Goal: Navigation & Orientation: Find specific page/section

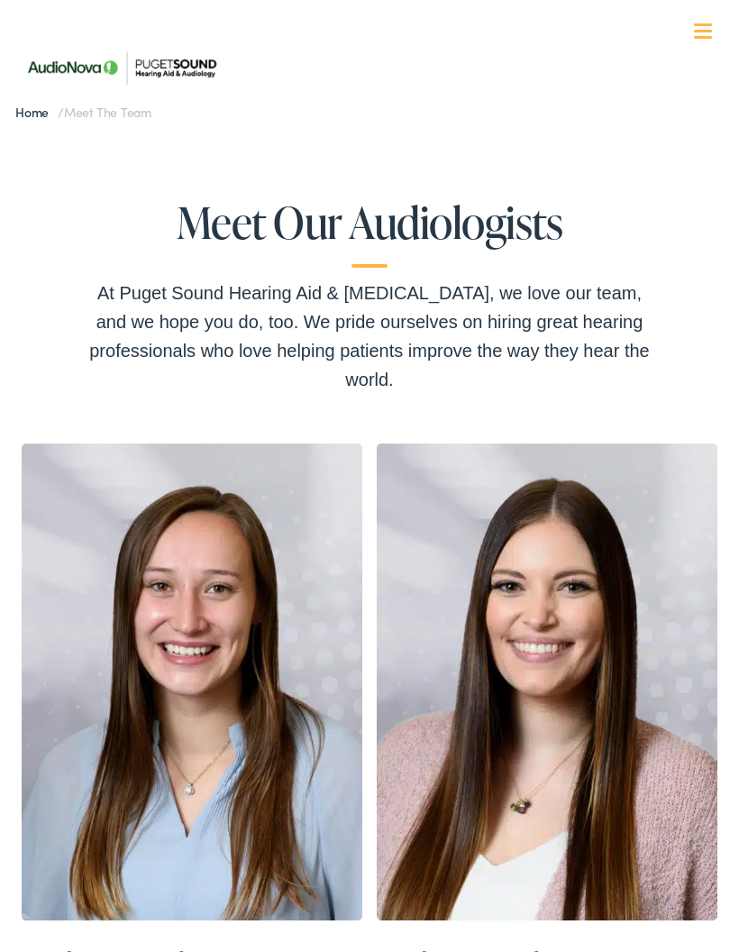
click at [20, 120] on link "Home" at bounding box center [36, 112] width 42 height 18
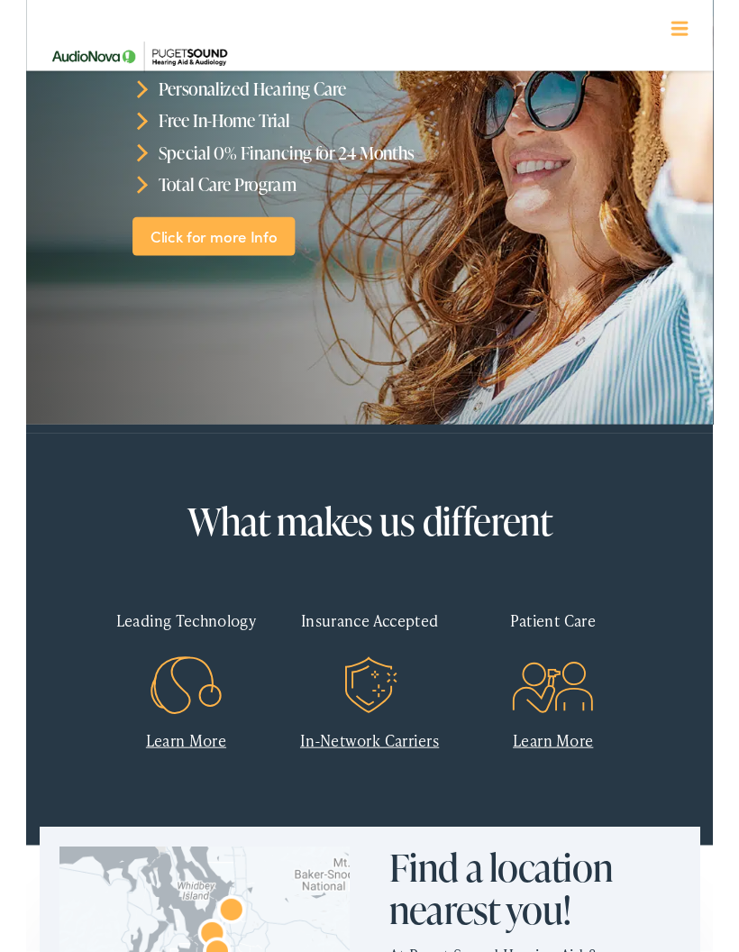
scroll to position [113, 0]
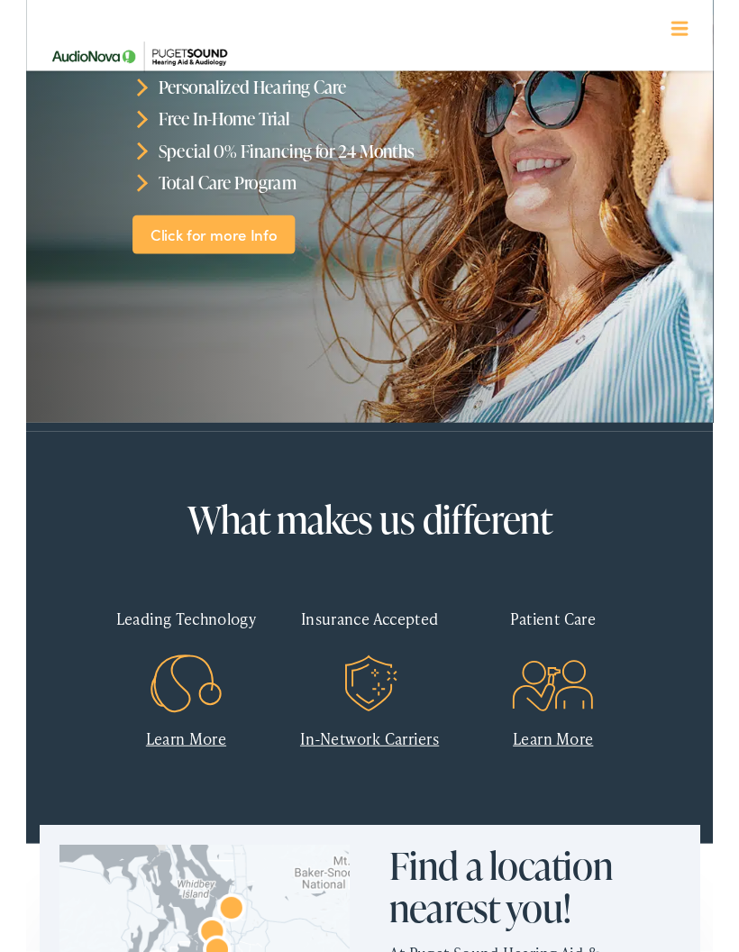
click at [253, 239] on link "Click for more Info" at bounding box center [202, 253] width 175 height 42
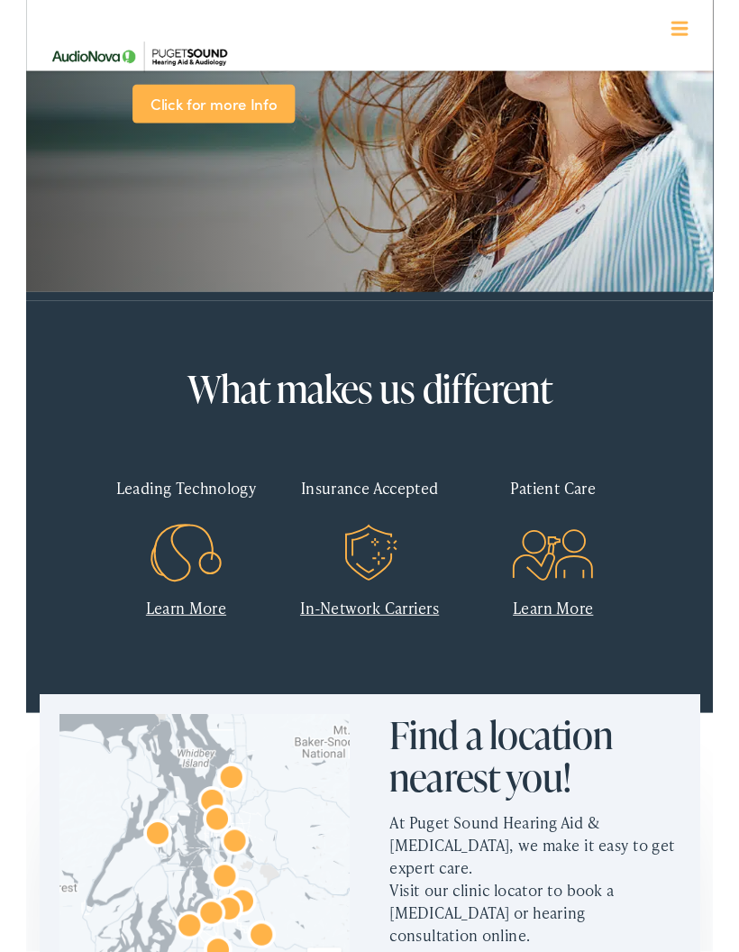
scroll to position [257, 0]
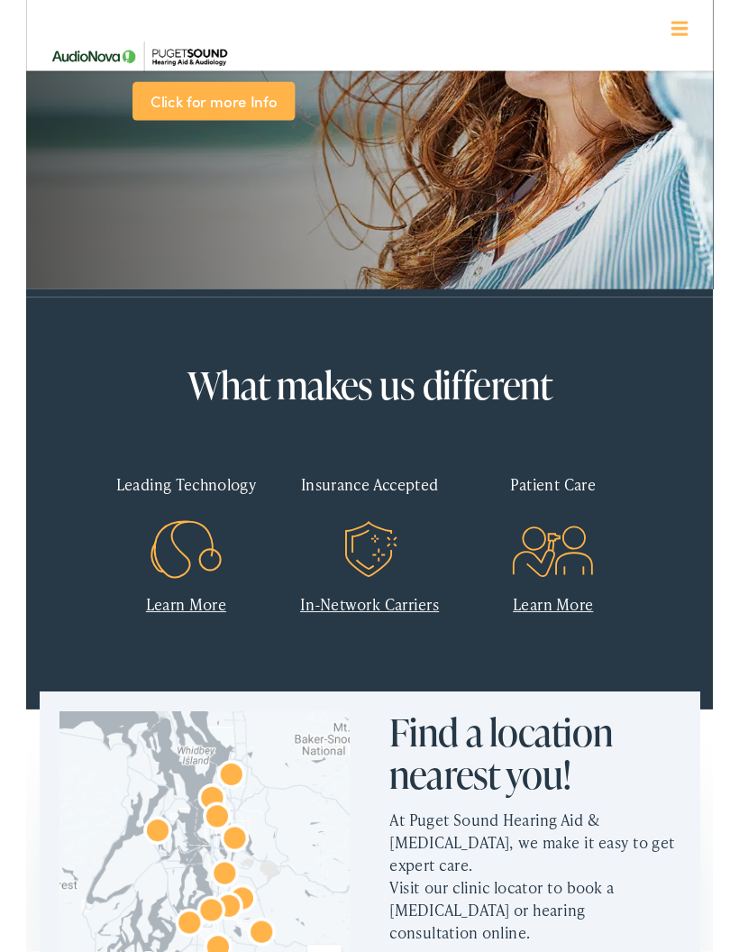
click at [172, 577] on icon at bounding box center [172, 593] width 91 height 90
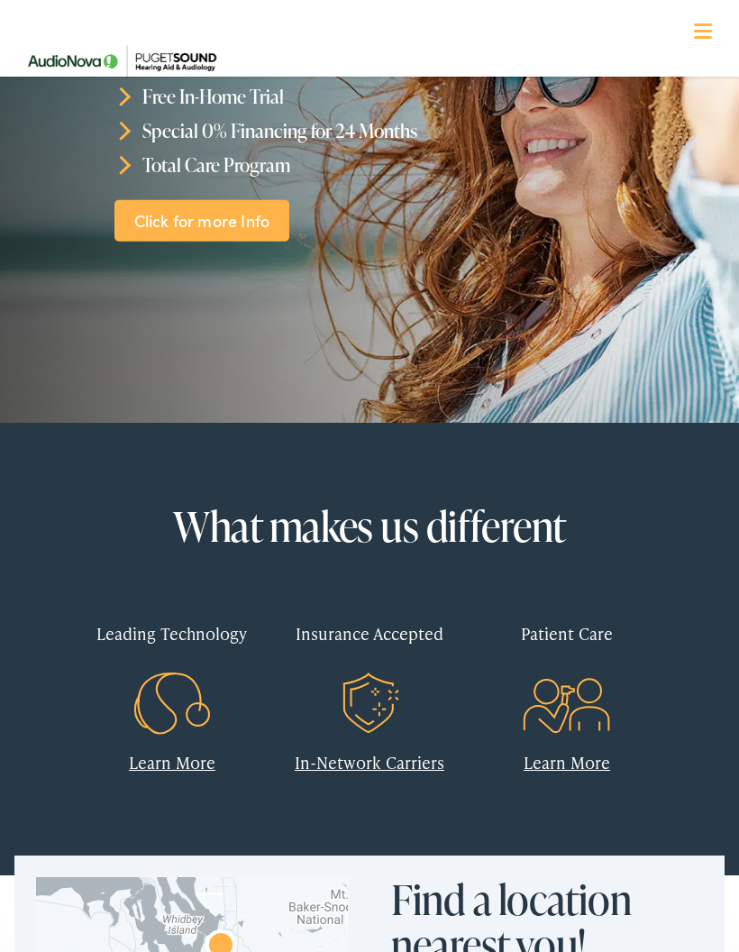
scroll to position [0, 0]
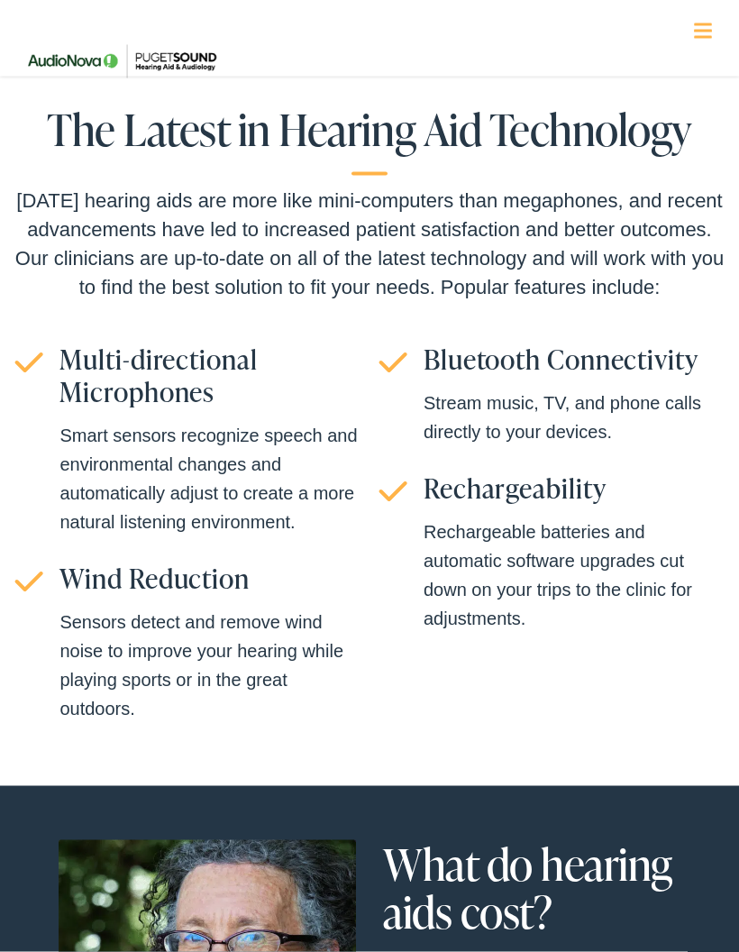
scroll to position [4063, 0]
